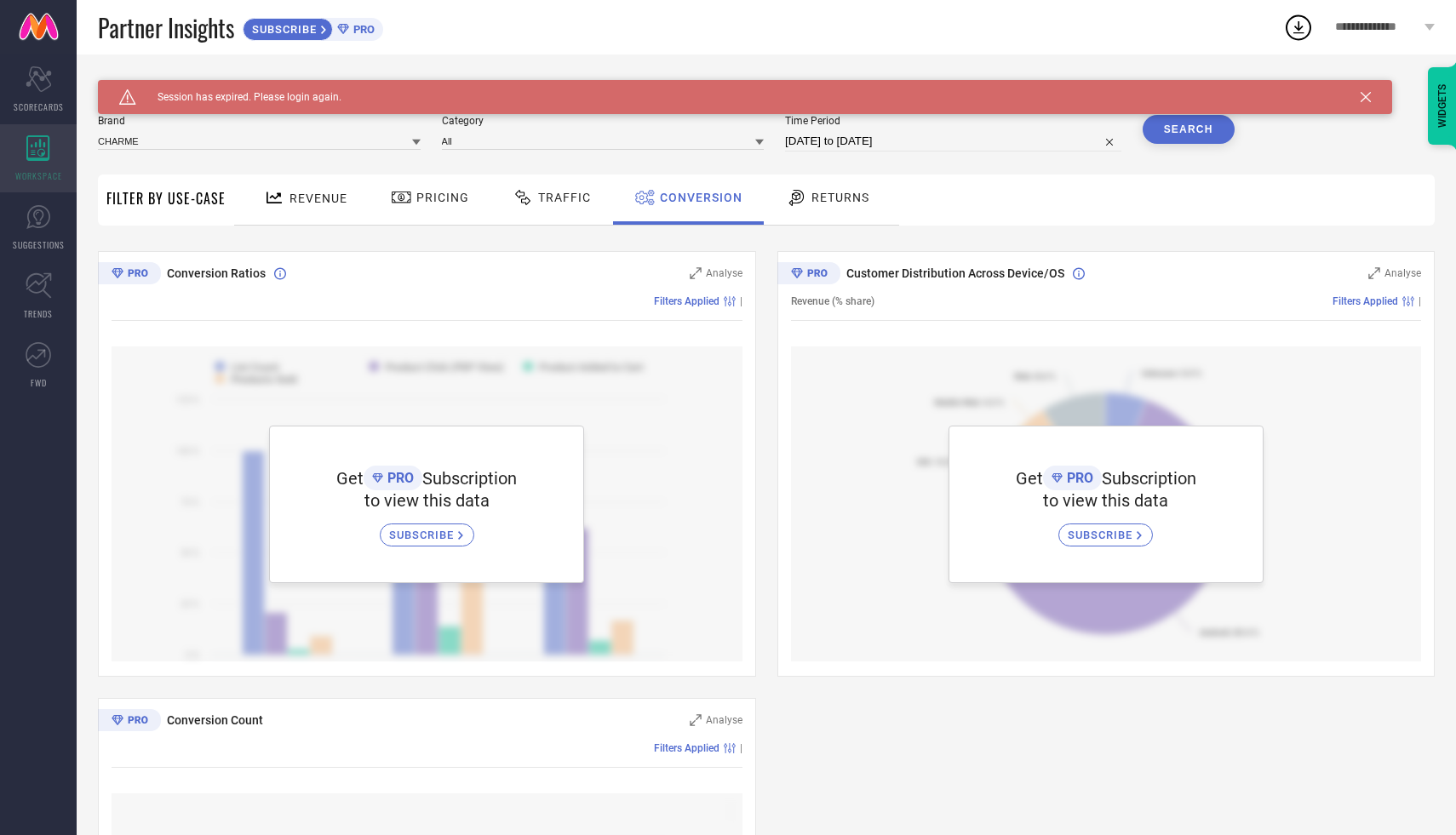
click at [42, 153] on icon at bounding box center [38, 148] width 23 height 25
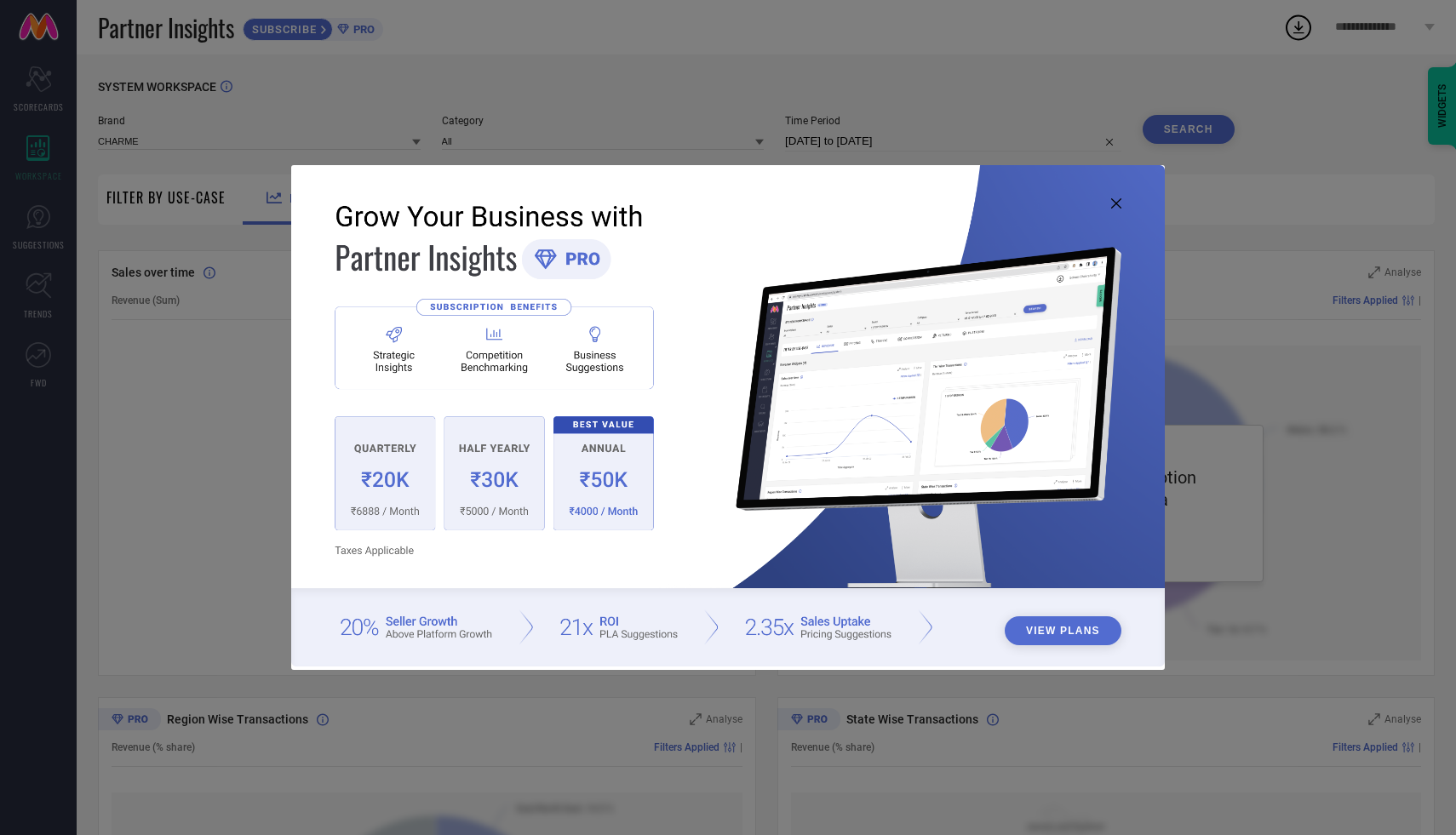
click at [1108, 204] on img at bounding box center [727, 417] width 873 height 502
click at [1116, 203] on icon at bounding box center [1115, 203] width 10 height 10
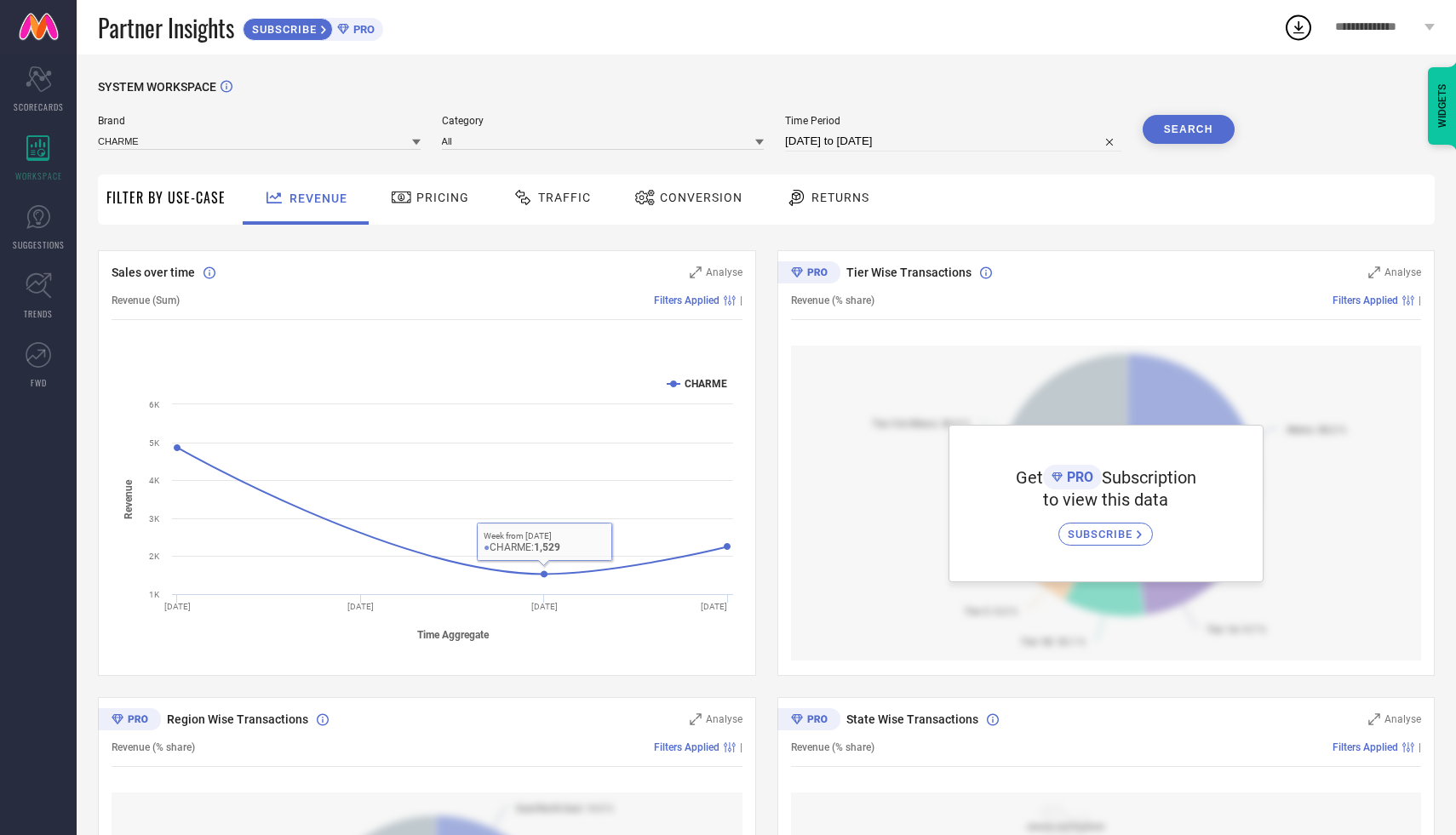
click at [703, 187] on div "Conversion" at bounding box center [688, 198] width 117 height 29
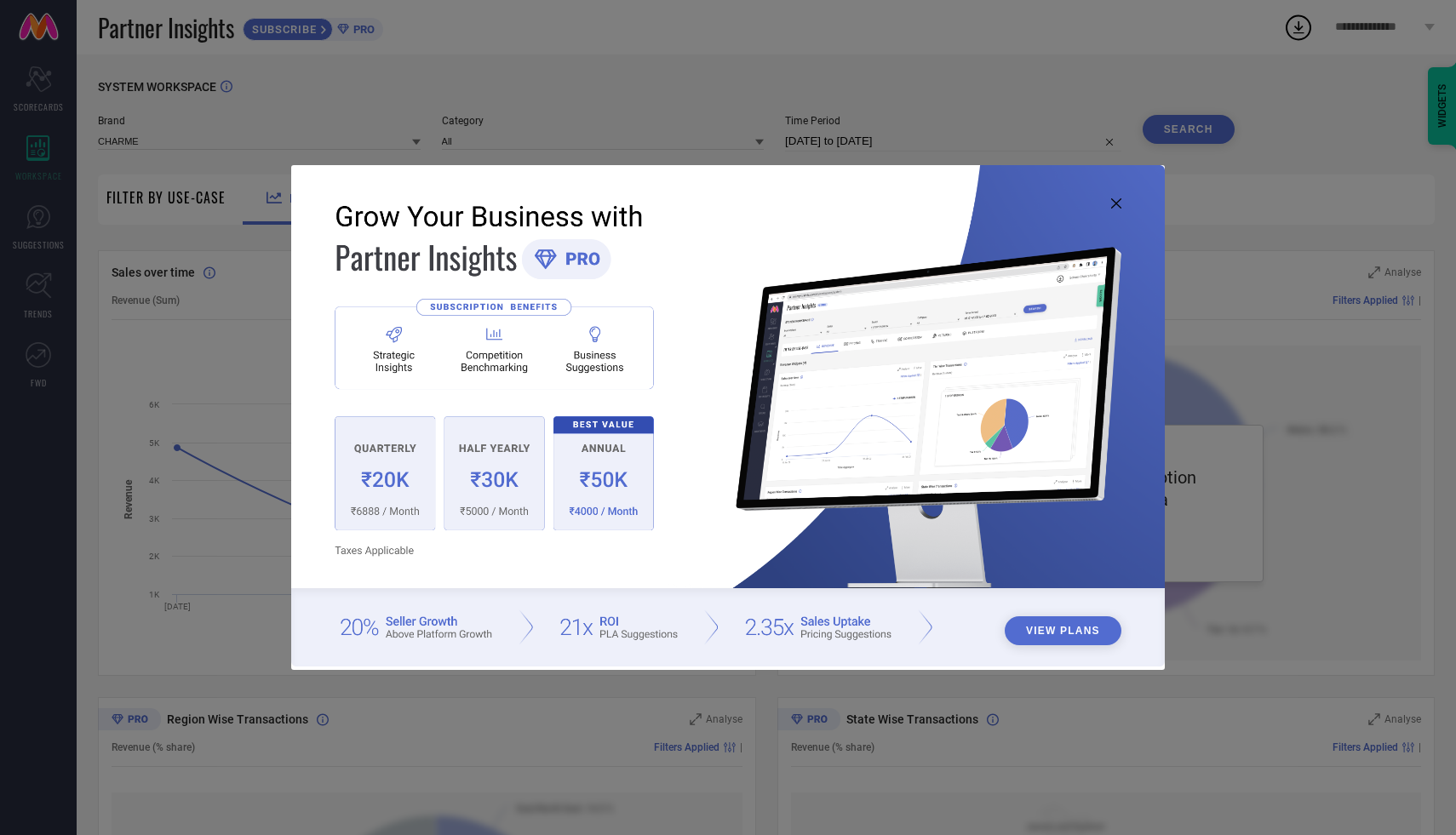
click at [395, 458] on img at bounding box center [727, 417] width 873 height 502
click at [1044, 631] on button "View Plans" at bounding box center [1063, 631] width 117 height 29
click at [1116, 205] on icon at bounding box center [1115, 203] width 10 height 10
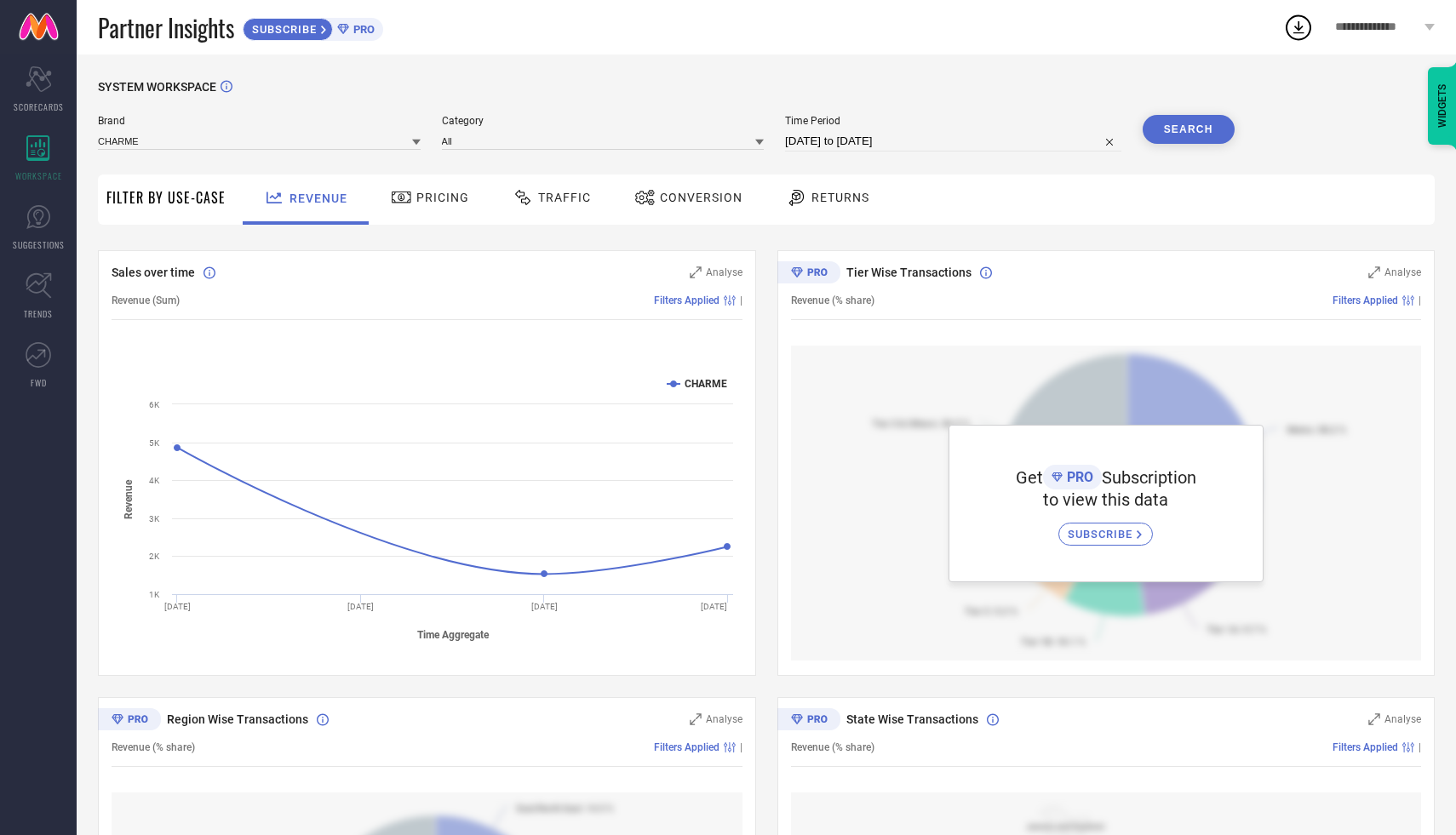
click at [675, 200] on span "Conversion" at bounding box center [701, 198] width 83 height 14
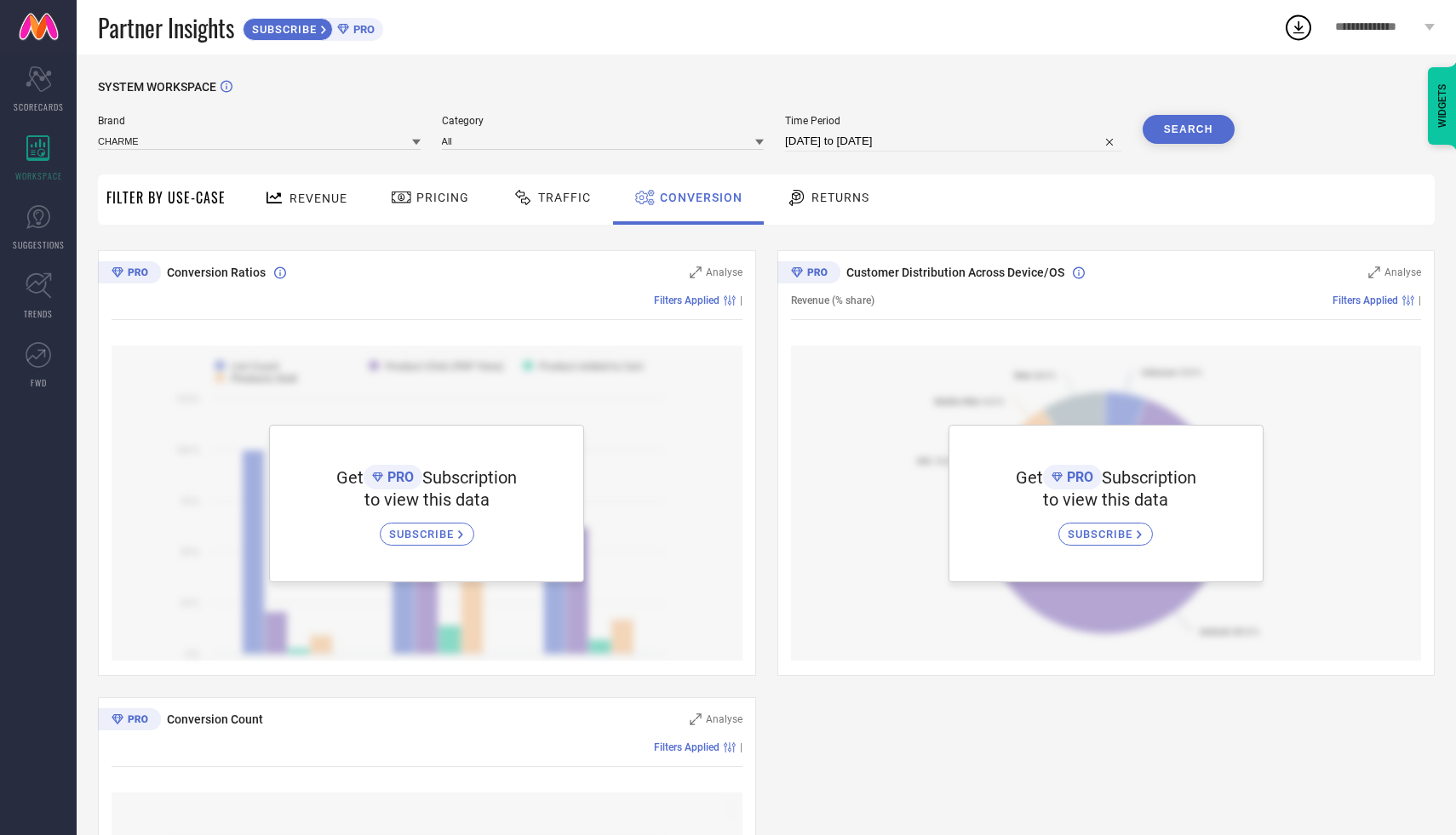
click at [316, 188] on div "Revenue" at bounding box center [306, 198] width 91 height 30
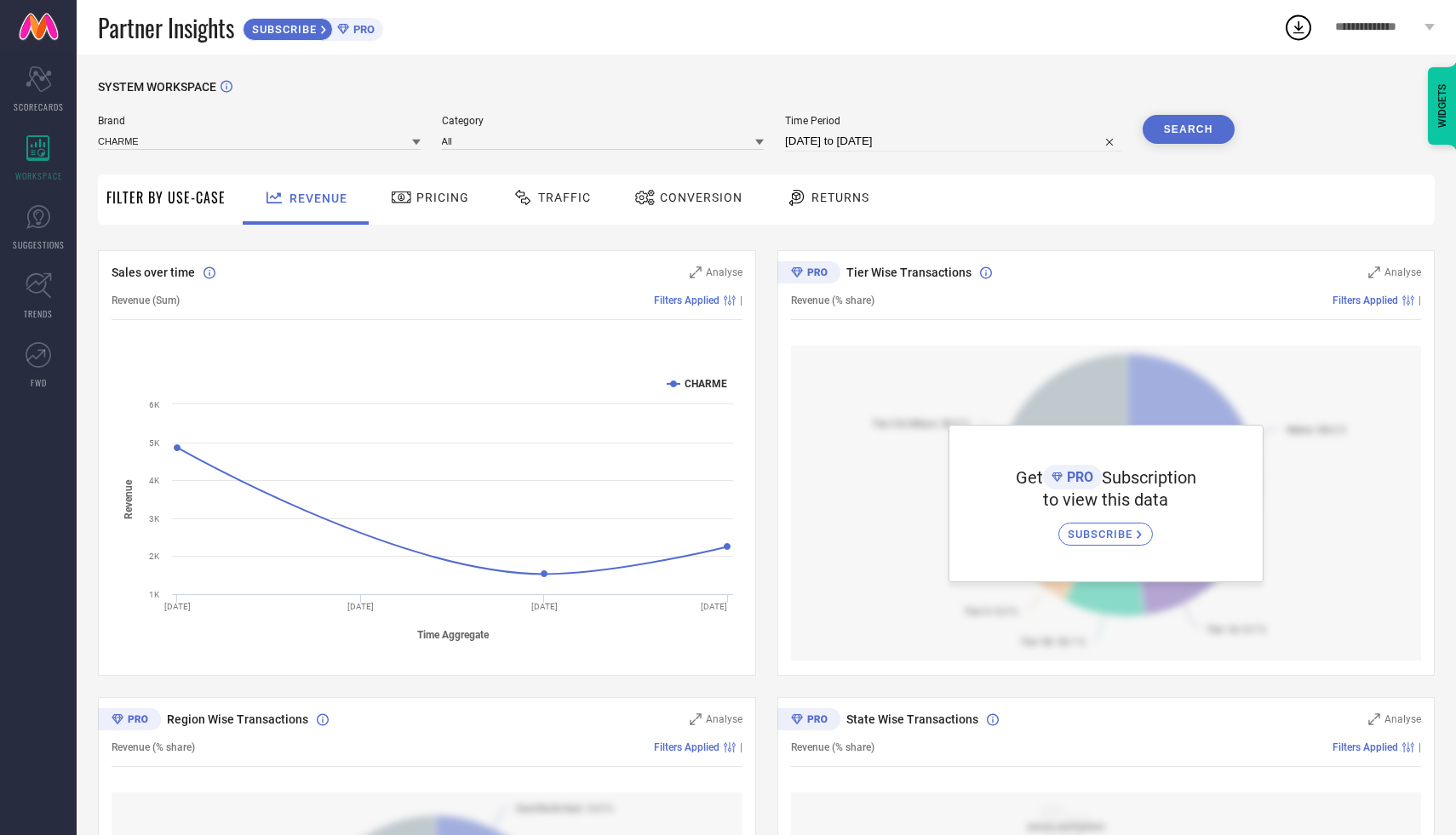
click at [813, 204] on div "Returns" at bounding box center [827, 198] width 91 height 29
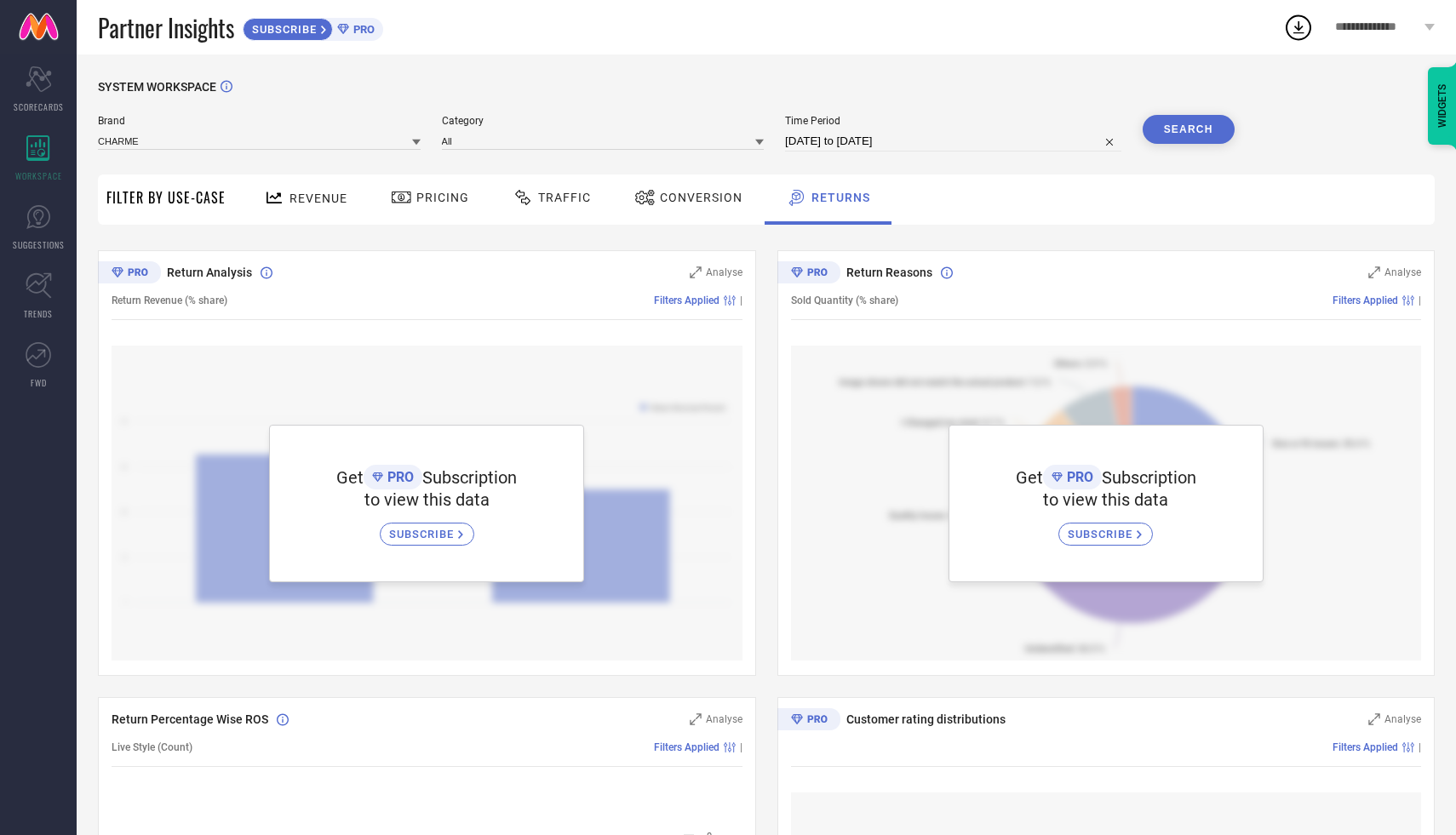
click at [697, 203] on span "Conversion" at bounding box center [701, 198] width 83 height 14
